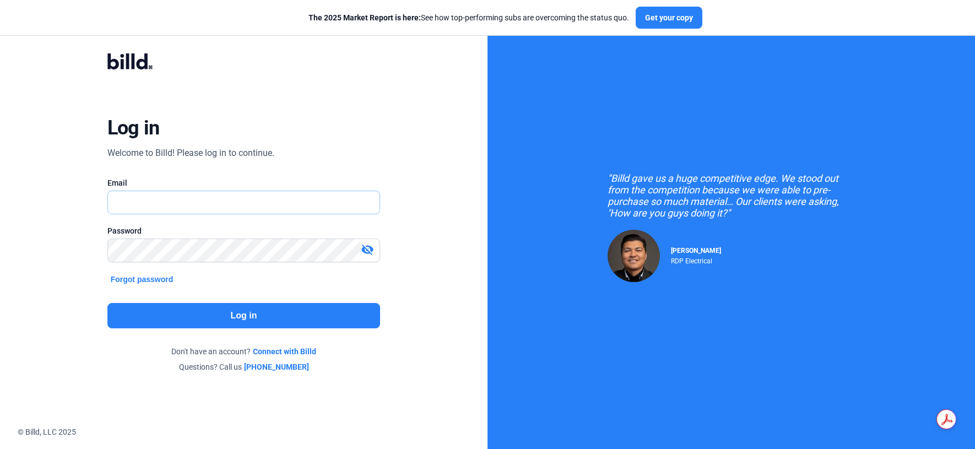
type input "[EMAIL_ADDRESS][DOMAIN_NAME]"
click at [251, 314] on button "Log in" at bounding box center [243, 315] width 273 height 25
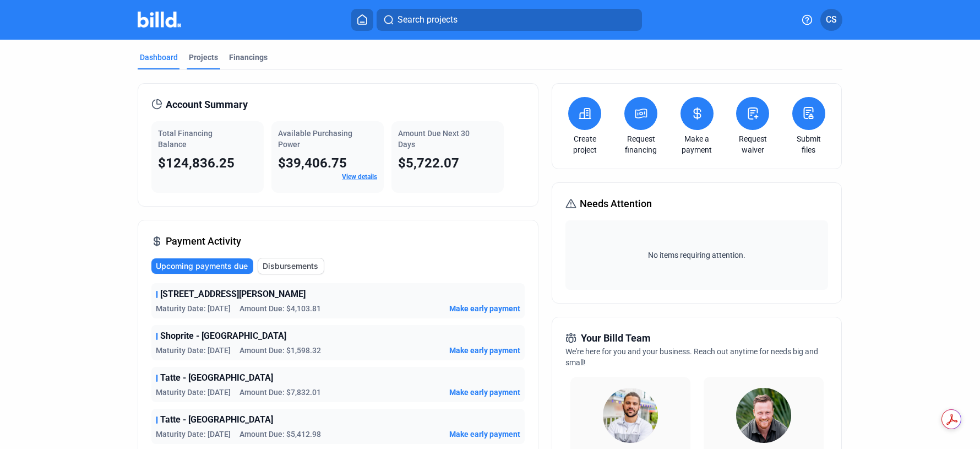
click at [202, 58] on div "Projects" at bounding box center [203, 57] width 29 height 11
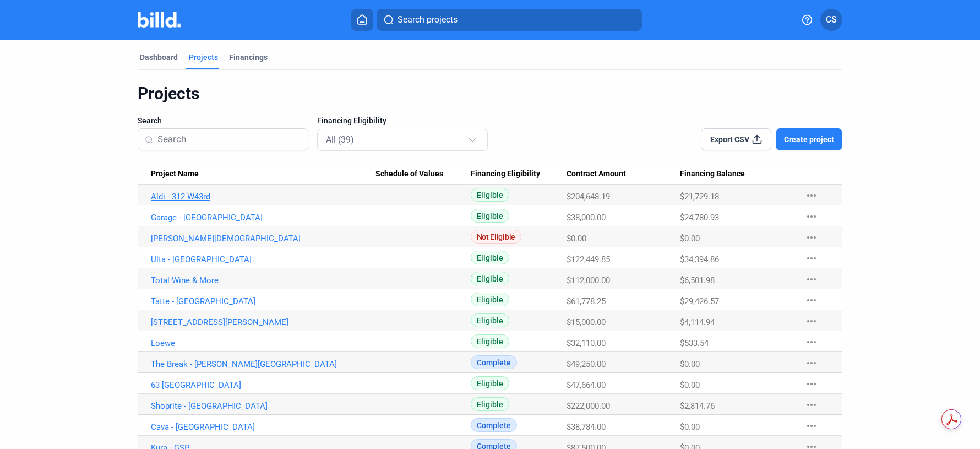
click at [158, 195] on link "Aldi - 312 W43rd" at bounding box center [263, 197] width 225 height 10
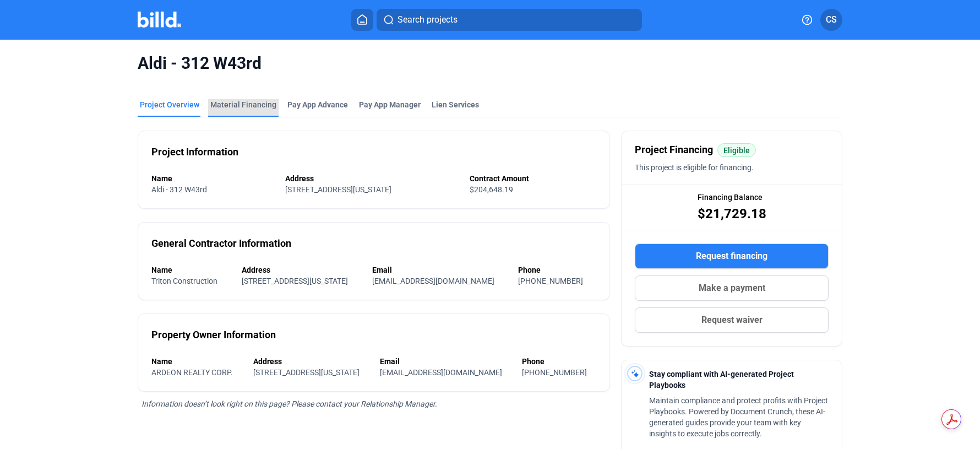
click at [246, 105] on div "Material Financing" at bounding box center [243, 104] width 66 height 11
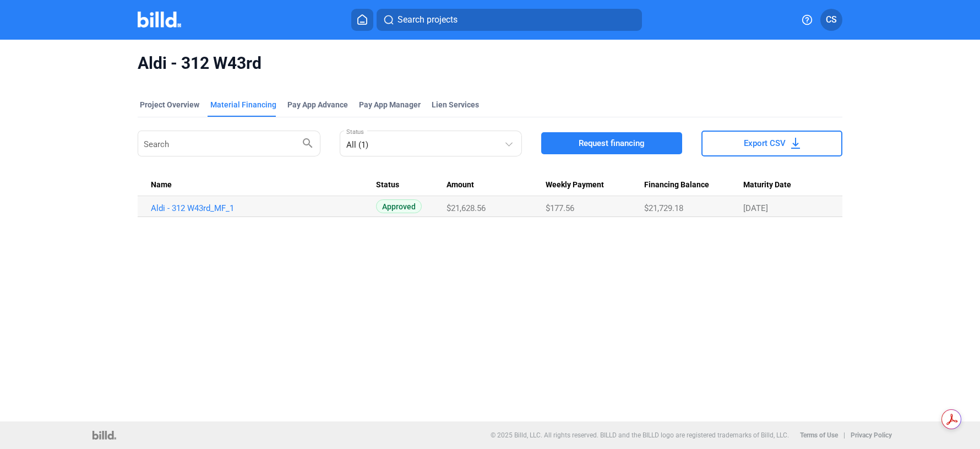
drag, startPoint x: 696, startPoint y: 405, endPoint x: 999, endPoint y: 448, distance: 305.3
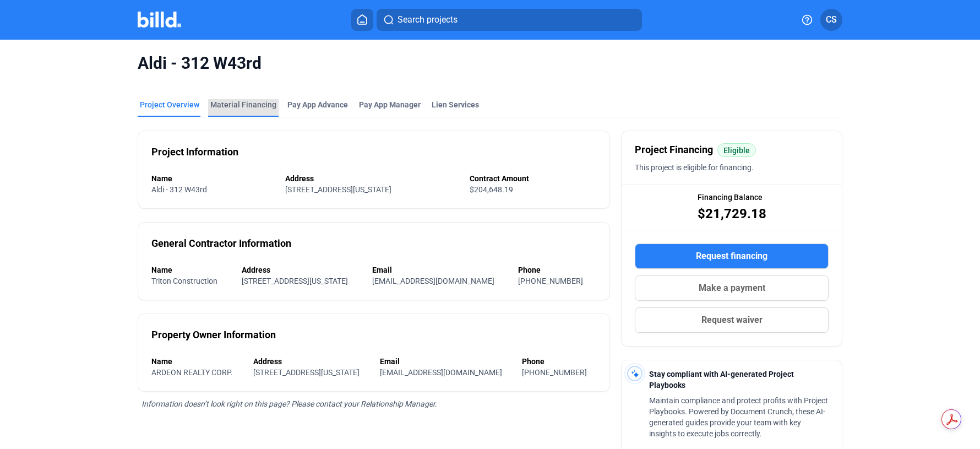
click at [251, 99] on div "Material Financing" at bounding box center [243, 104] width 66 height 11
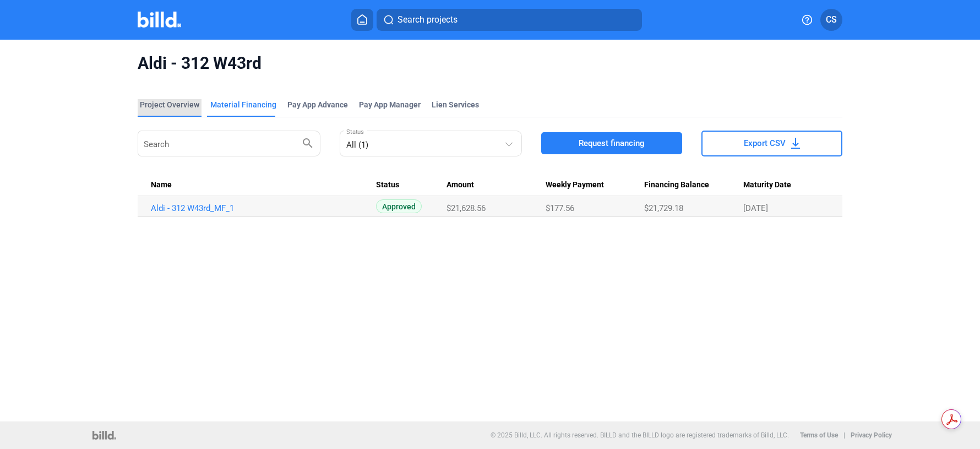
click at [186, 105] on div "Project Overview" at bounding box center [169, 104] width 59 height 11
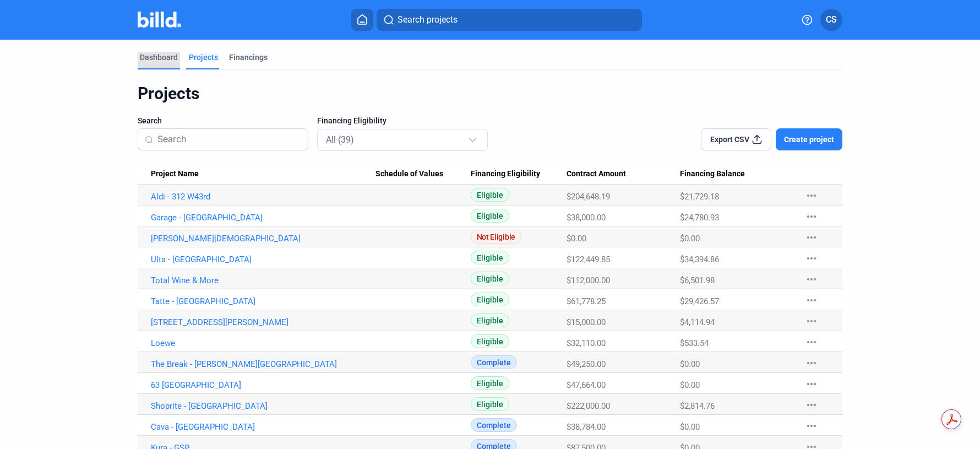
click at [152, 52] on div "Dashboard" at bounding box center [159, 57] width 38 height 11
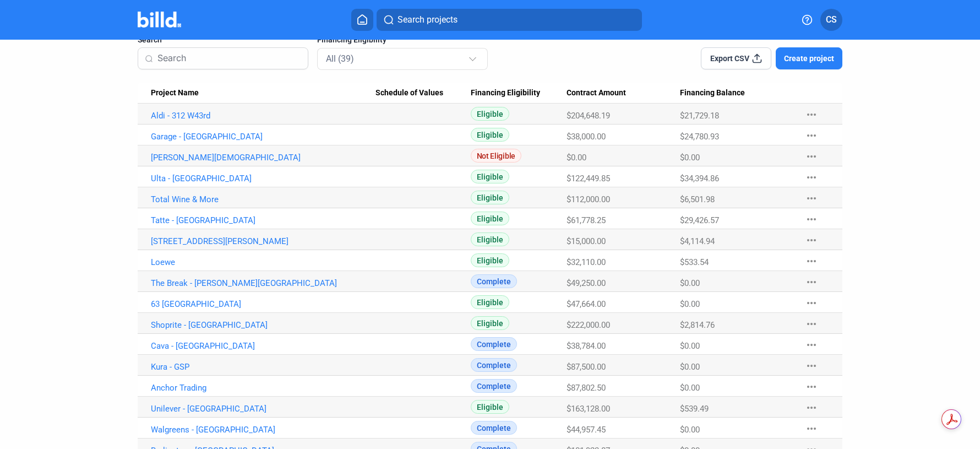
scroll to position [165, 0]
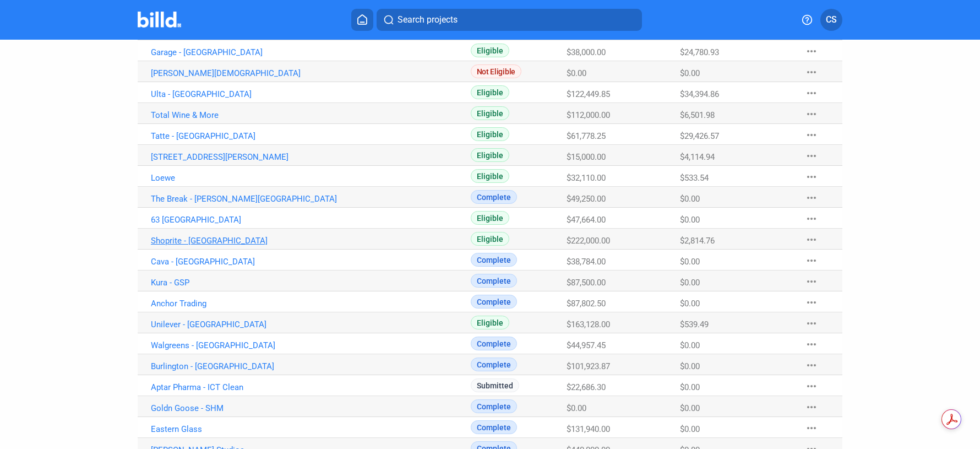
click at [182, 36] on link "Shoprite - [GEOGRAPHIC_DATA]" at bounding box center [263, 31] width 225 height 10
